Goal: Navigation & Orientation: Find specific page/section

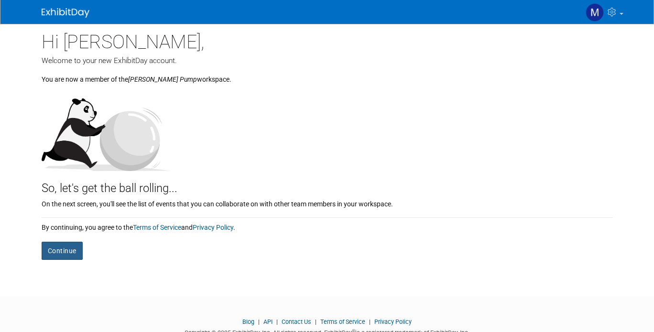
click at [60, 246] on button "Continue" at bounding box center [62, 251] width 41 height 18
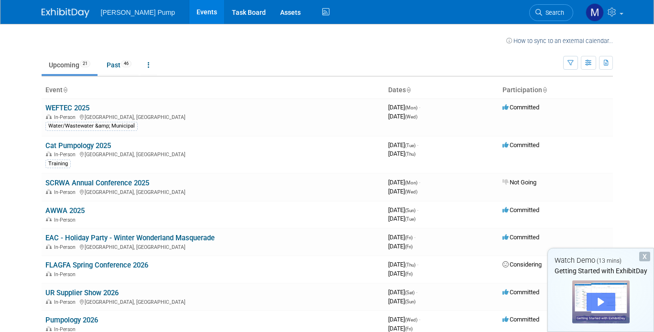
click at [599, 302] on div "Play" at bounding box center [601, 302] width 29 height 18
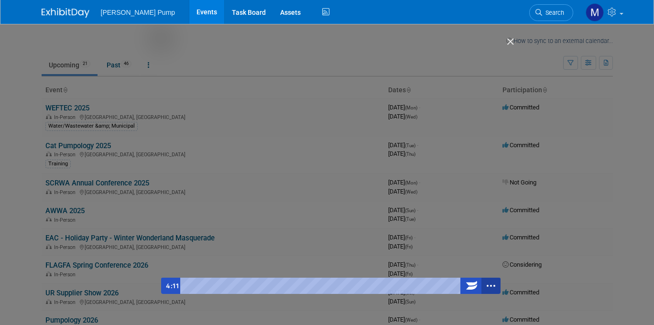
click at [490, 287] on icon "Show more buttons" at bounding box center [491, 286] width 19 height 16
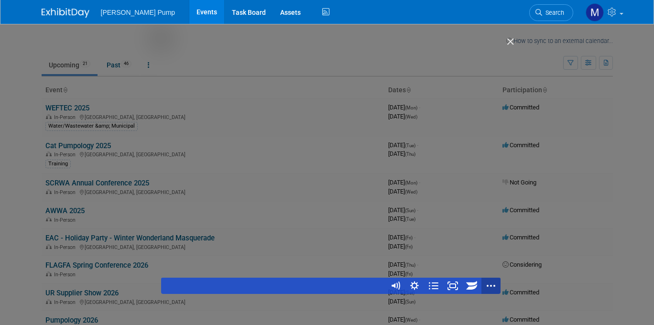
click at [494, 287] on icon "Show fewer buttons" at bounding box center [491, 286] width 19 height 16
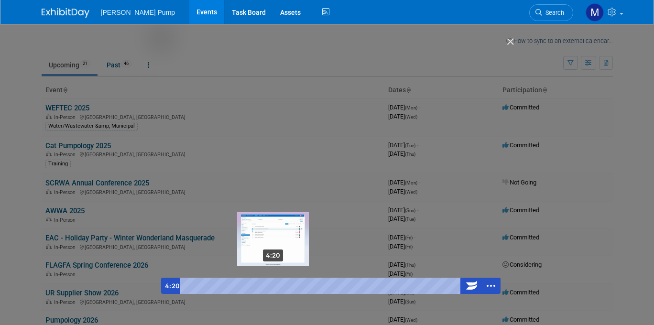
click at [274, 286] on div "Playbar" at bounding box center [272, 285] width 5 height 5
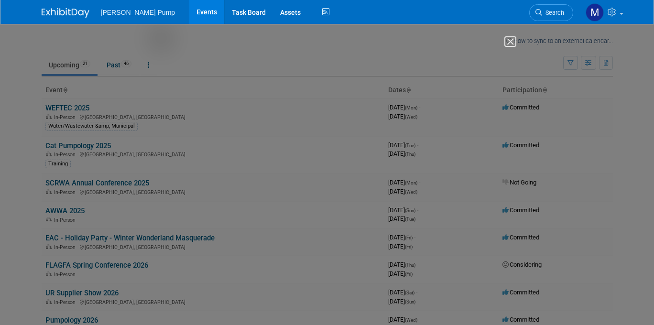
click at [508, 42] on img "Close" at bounding box center [506, 46] width 16 height 16
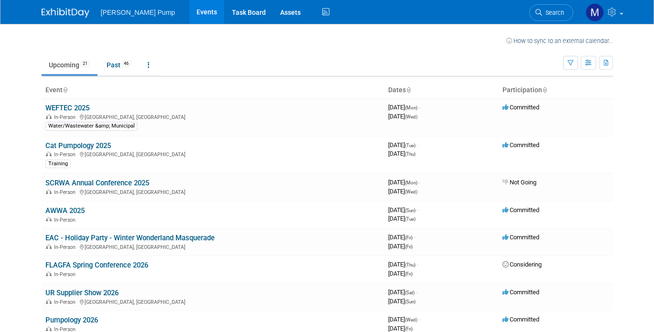
click at [27, 91] on body "Thompson Pump Events Task Board Assets Activity Feed My Account My Profile & Pr…" at bounding box center [327, 166] width 654 height 332
click at [81, 148] on link "Cat Pumpology 2025" at bounding box center [78, 146] width 66 height 9
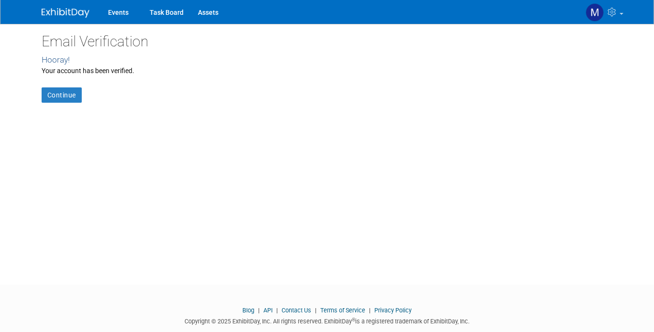
click at [71, 104] on div "Email Verification Hooray! Your account has been verified. Continue" at bounding box center [327, 146] width 586 height 244
click at [62, 95] on link "Continue" at bounding box center [62, 95] width 40 height 15
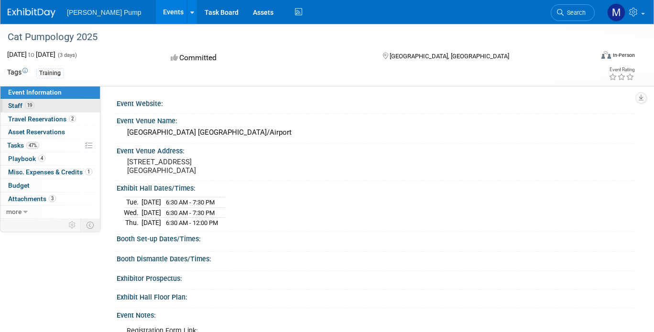
click at [13, 100] on link "19 Staff 19" at bounding box center [49, 105] width 99 height 13
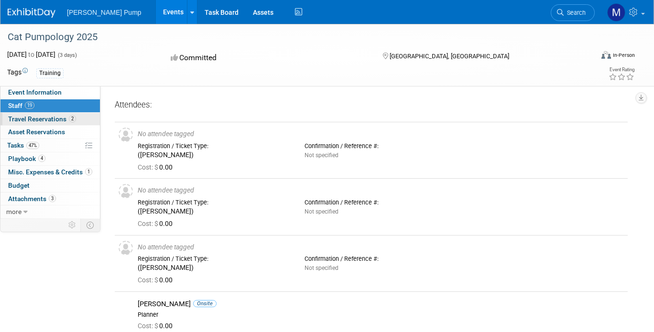
click at [23, 120] on span "Travel Reservations 2" at bounding box center [42, 119] width 68 height 8
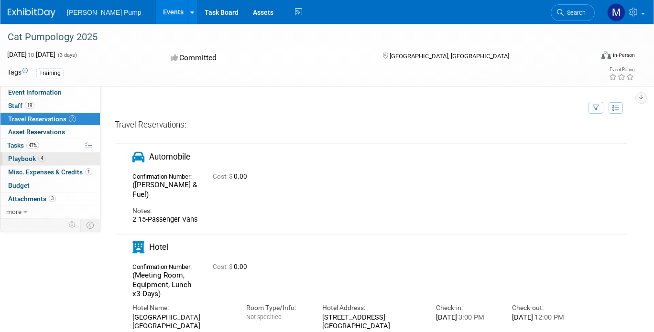
click at [20, 159] on span "Playbook 4" at bounding box center [26, 159] width 37 height 8
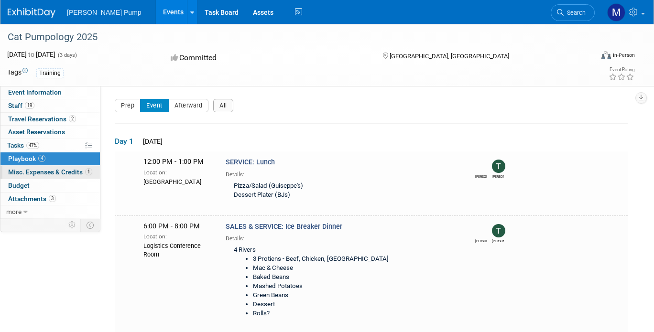
click at [17, 170] on span "Misc. Expenses & Credits 1" at bounding box center [50, 172] width 84 height 8
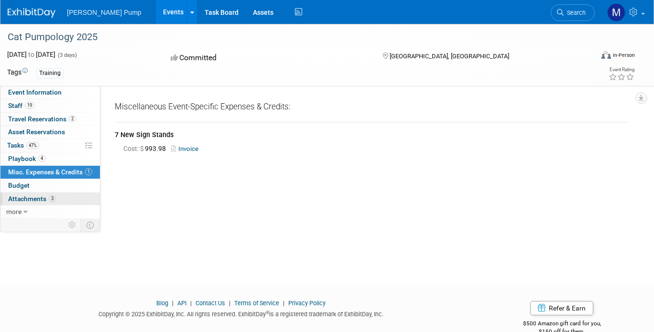
click at [26, 197] on span "Attachments 3" at bounding box center [32, 199] width 48 height 8
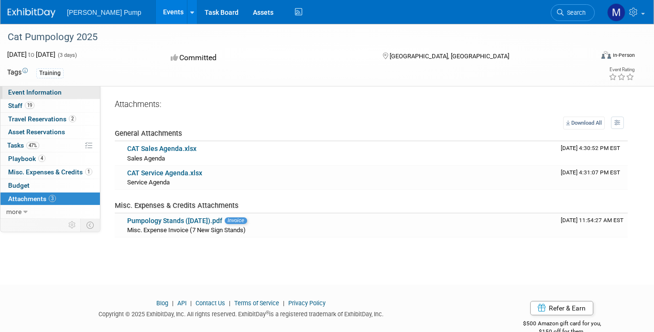
click at [23, 95] on span "Event Information" at bounding box center [35, 92] width 54 height 8
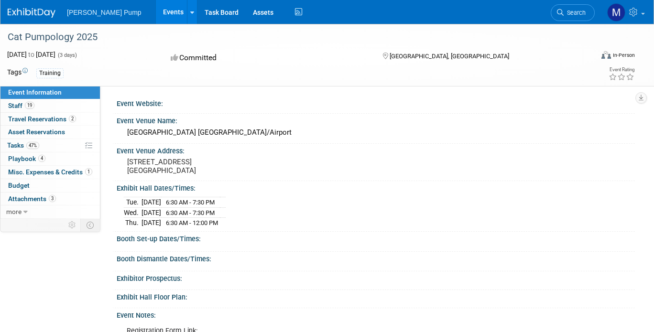
click at [156, 13] on link "Events" at bounding box center [173, 12] width 35 height 24
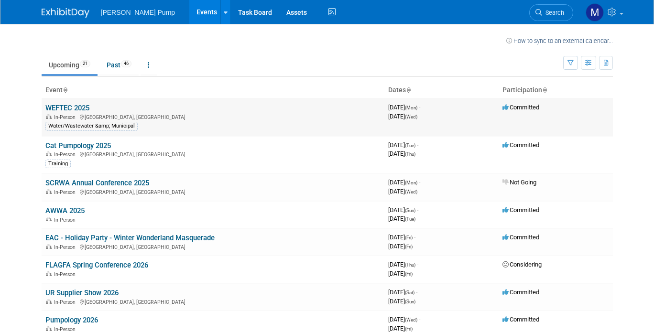
click at [71, 104] on link "WEFTEC 2025" at bounding box center [67, 108] width 44 height 9
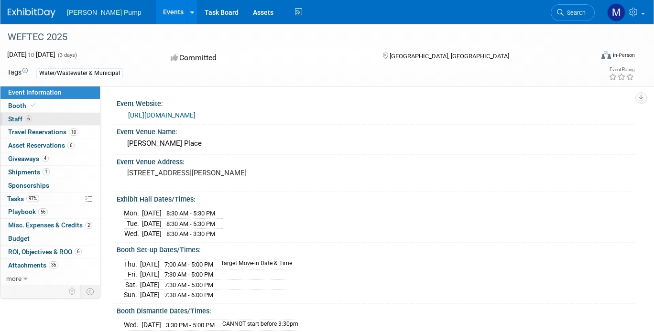
click at [13, 121] on span "Staff 6" at bounding box center [20, 119] width 24 height 8
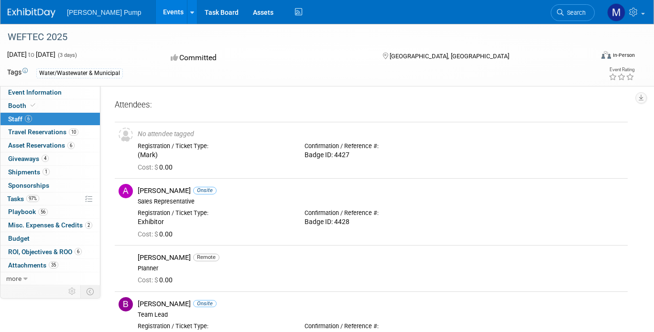
click at [156, 12] on link "Events" at bounding box center [173, 12] width 35 height 24
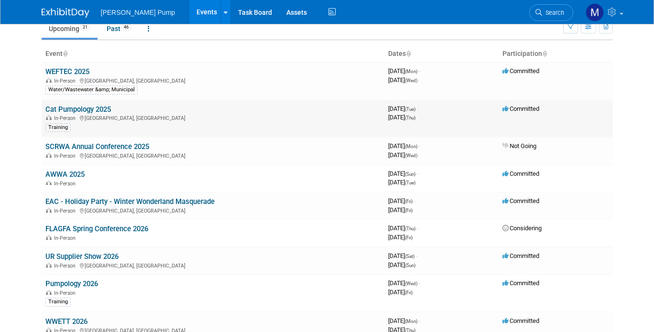
scroll to position [48, 0]
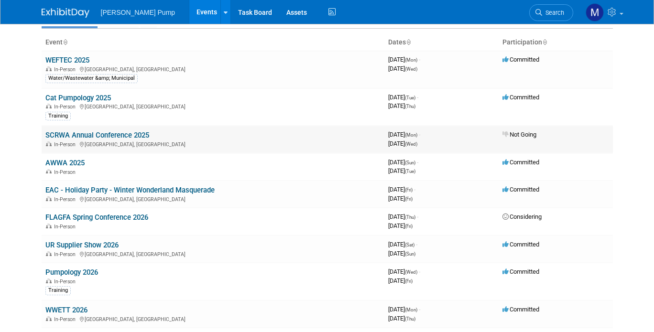
click at [87, 135] on link "SCRWA Annual Conference 2025" at bounding box center [97, 135] width 104 height 9
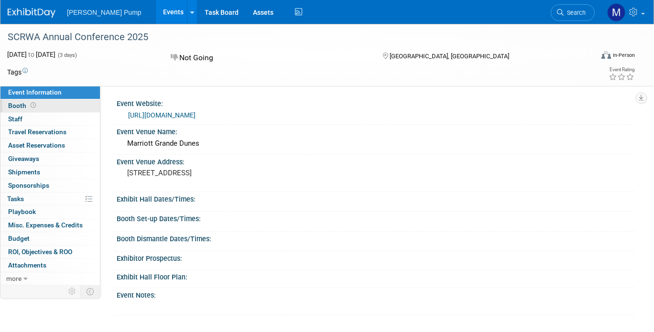
click at [15, 106] on span "Booth" at bounding box center [23, 106] width 30 height 8
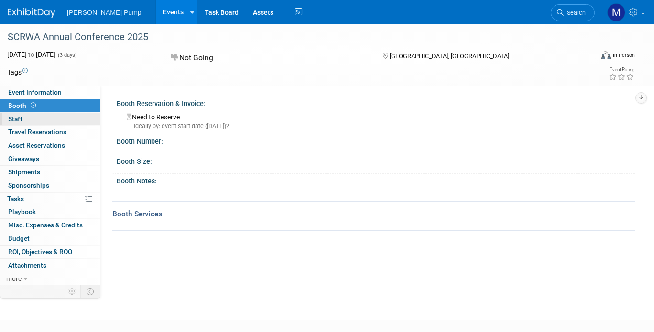
click at [18, 119] on span "Staff 0" at bounding box center [15, 119] width 14 height 8
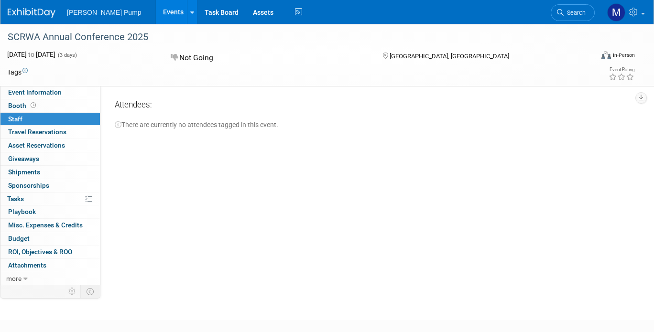
click at [156, 9] on link "Events" at bounding box center [173, 12] width 35 height 24
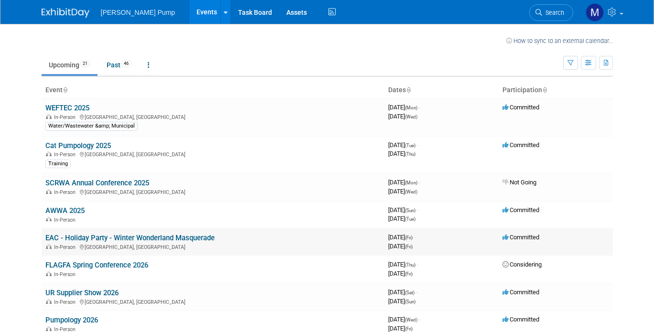
scroll to position [48, 0]
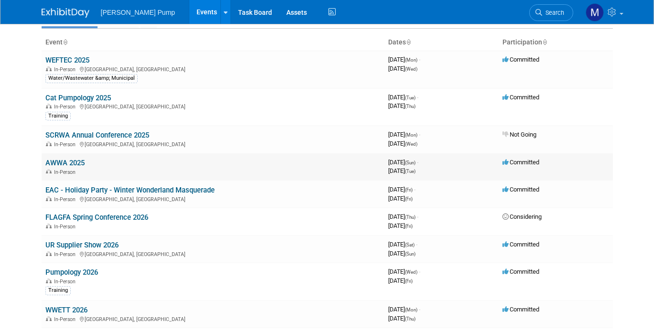
click at [58, 163] on link "AWWA 2025" at bounding box center [64, 163] width 39 height 9
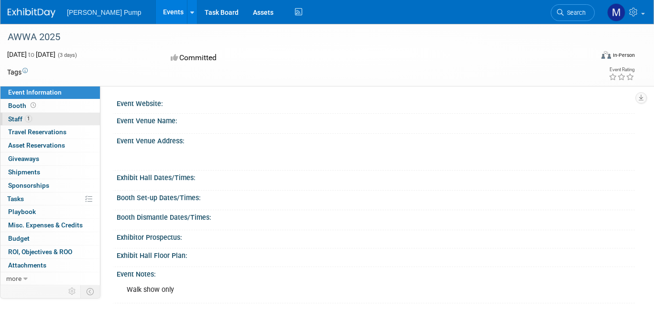
click at [20, 118] on span "Staff 1" at bounding box center [20, 119] width 24 height 8
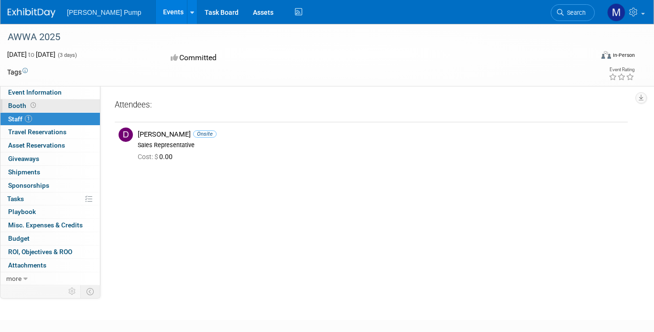
click at [12, 105] on span "Booth" at bounding box center [23, 106] width 30 height 8
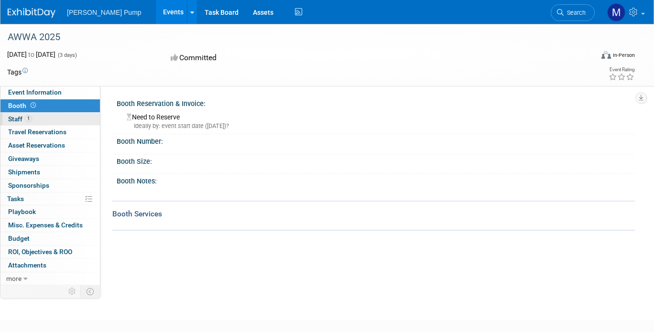
click at [17, 121] on span "Staff 1" at bounding box center [20, 119] width 24 height 8
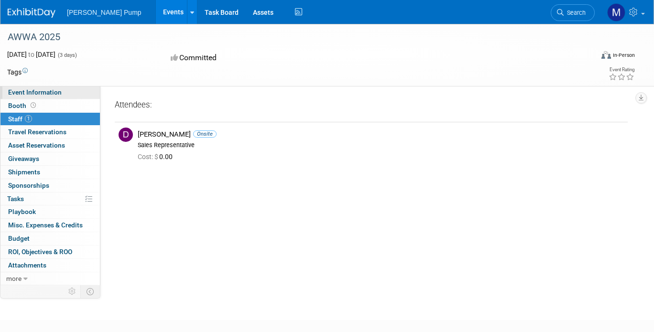
click at [23, 89] on span "Event Information" at bounding box center [35, 92] width 54 height 8
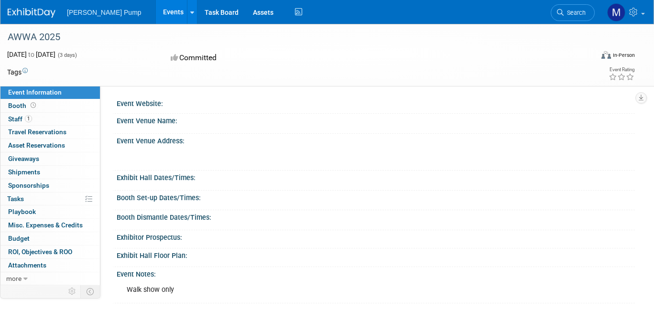
click at [156, 12] on link "Events" at bounding box center [173, 12] width 35 height 24
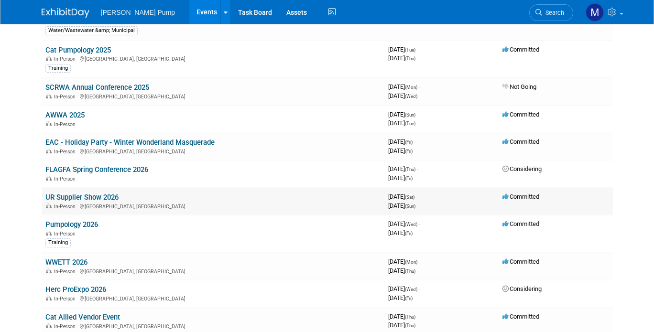
scroll to position [144, 0]
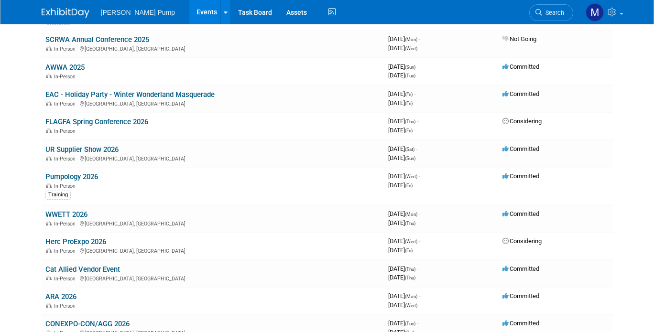
click at [86, 150] on link "UR Supplier Show 2026" at bounding box center [81, 149] width 73 height 9
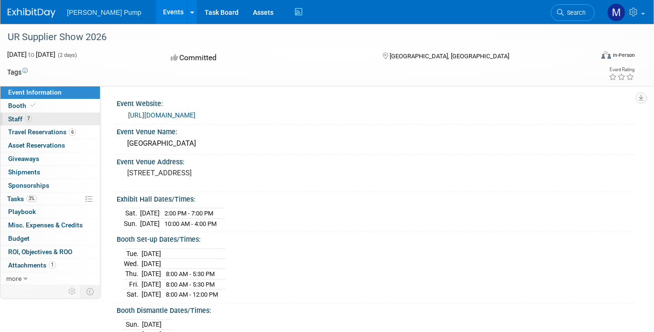
click at [17, 121] on span "Staff 7" at bounding box center [20, 119] width 24 height 8
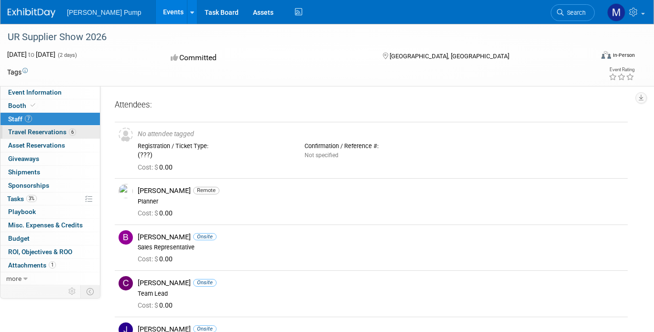
click at [37, 133] on span "Travel Reservations 6" at bounding box center [42, 132] width 68 height 8
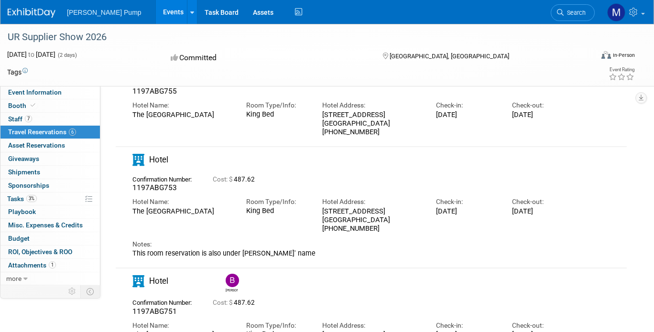
scroll to position [96, 0]
click at [156, 12] on link "Events" at bounding box center [173, 12] width 35 height 24
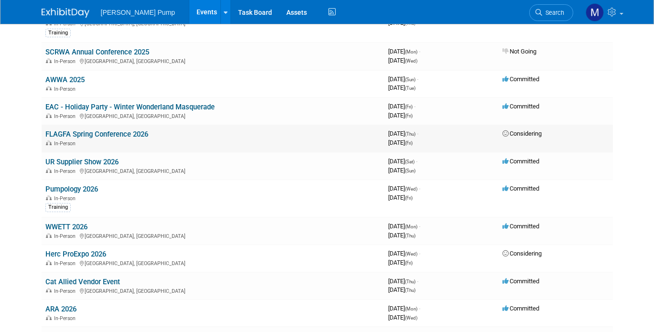
scroll to position [144, 0]
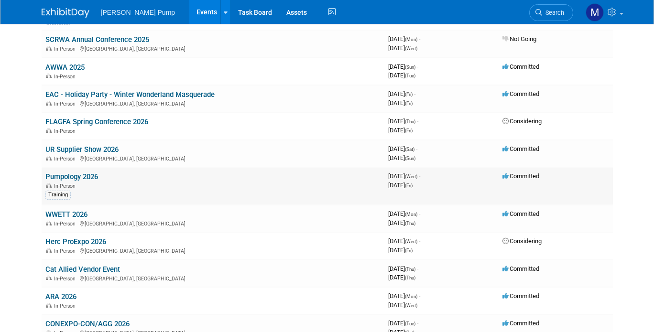
click at [66, 173] on link "Pumpology 2026" at bounding box center [71, 177] width 53 height 9
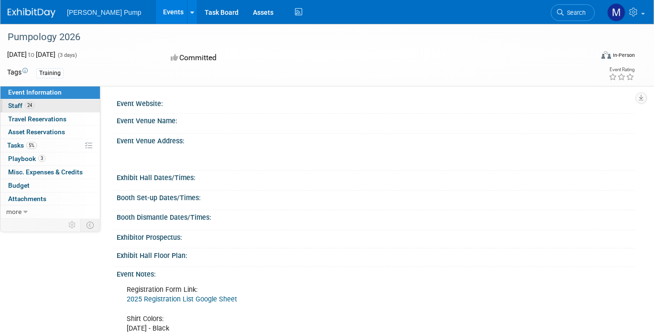
click at [20, 108] on span "Staff 24" at bounding box center [21, 106] width 26 height 8
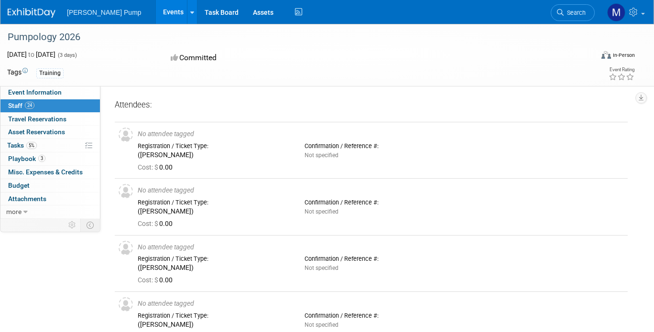
click at [156, 11] on link "Events" at bounding box center [173, 12] width 35 height 24
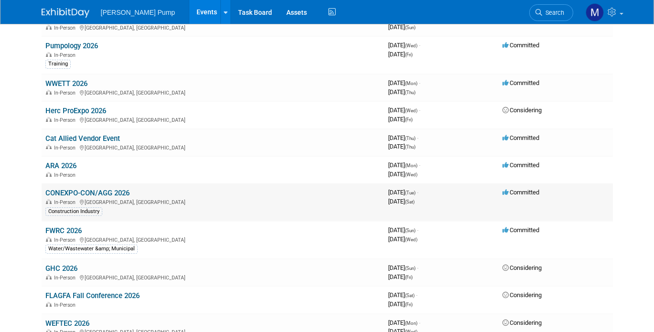
scroll to position [287, 0]
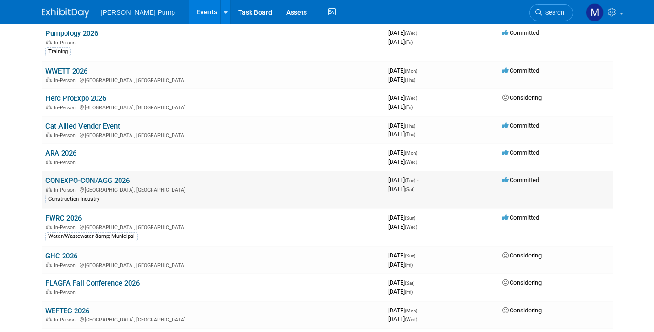
click at [99, 180] on link "CONEXPO-CON/AGG 2026" at bounding box center [87, 181] width 84 height 9
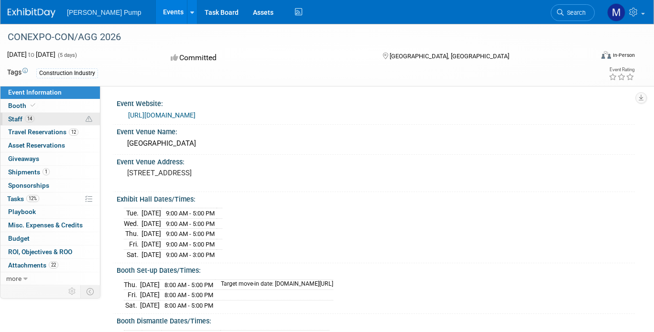
click at [20, 118] on span "Staff 14" at bounding box center [21, 119] width 26 height 8
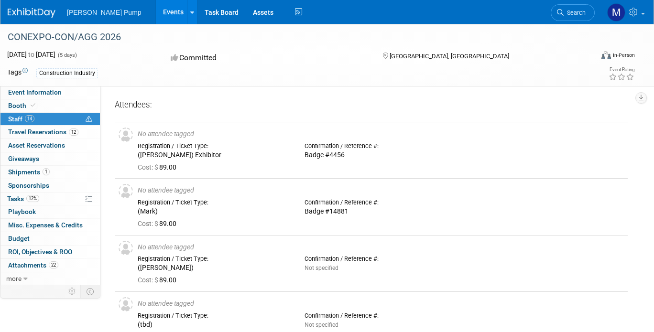
click at [156, 15] on link "Events" at bounding box center [173, 12] width 35 height 24
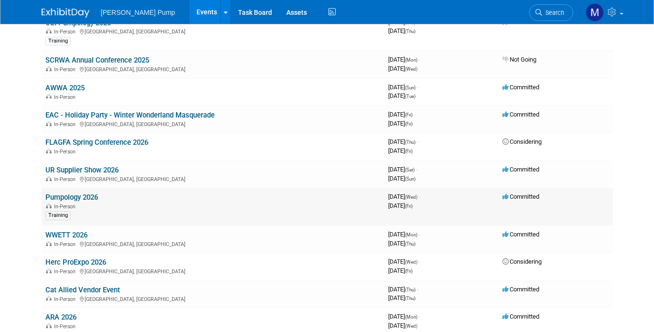
scroll to position [144, 0]
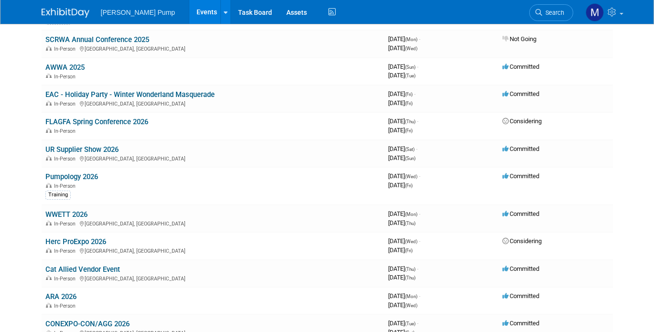
click at [102, 149] on link "UR Supplier Show 2026" at bounding box center [81, 149] width 73 height 9
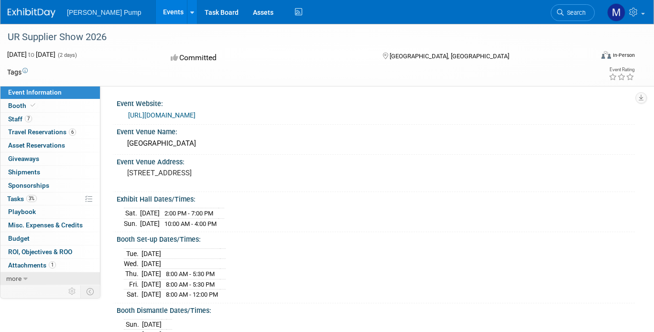
click at [24, 278] on icon at bounding box center [25, 279] width 4 height 7
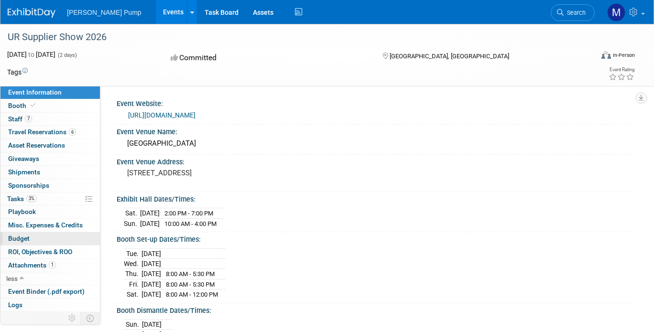
click at [22, 239] on span "Budget" at bounding box center [19, 239] width 22 height 8
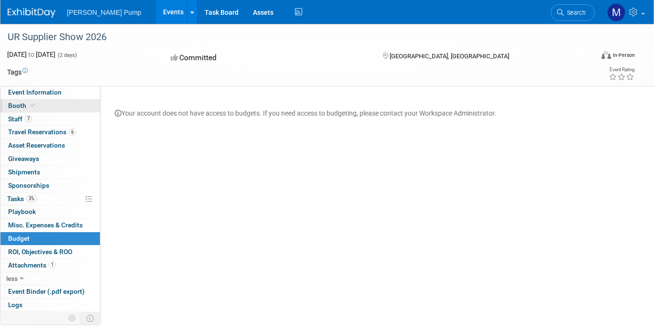
click at [18, 105] on span "Booth" at bounding box center [22, 106] width 29 height 8
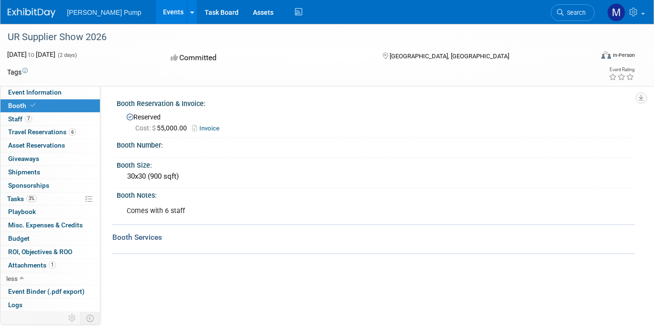
click at [156, 14] on link "Events" at bounding box center [173, 12] width 35 height 24
